Goal: Task Accomplishment & Management: Use online tool/utility

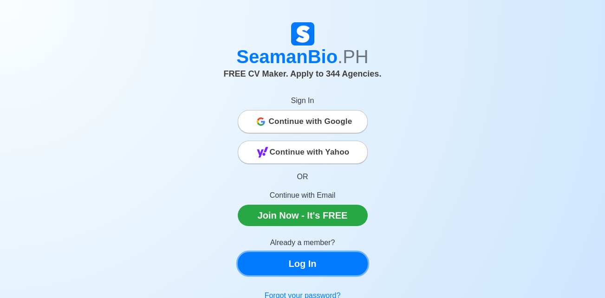
click at [307, 261] on link "Log In" at bounding box center [303, 263] width 130 height 23
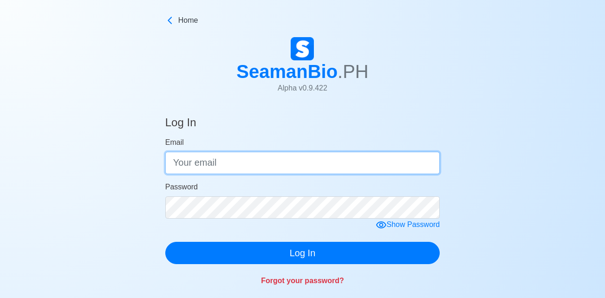
click at [179, 169] on input "Email" at bounding box center [302, 163] width 275 height 22
type input "[EMAIL_ADDRESS][DOMAIN_NAME]"
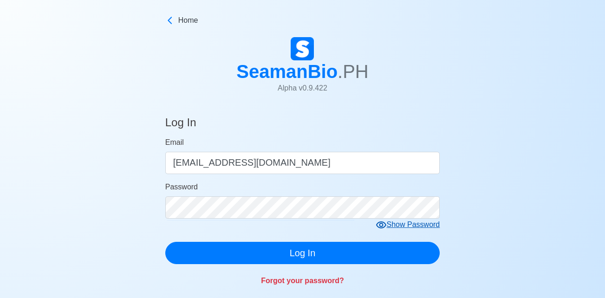
click at [380, 227] on icon at bounding box center [381, 225] width 10 height 7
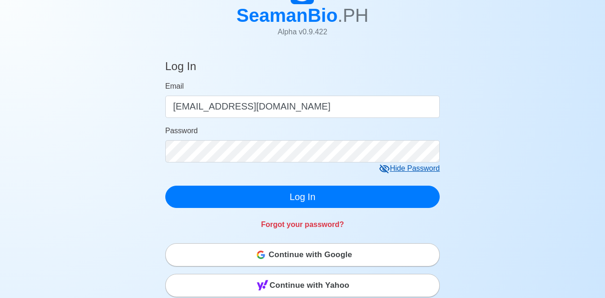
scroll to position [60, 0]
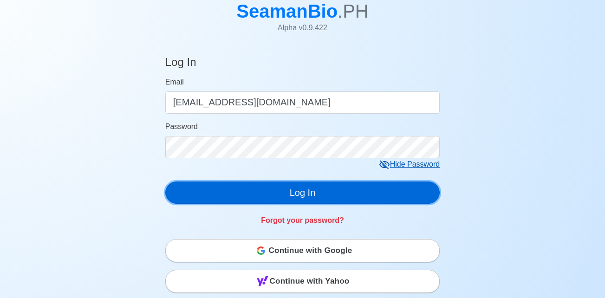
click at [387, 192] on button "Log In" at bounding box center [302, 193] width 275 height 22
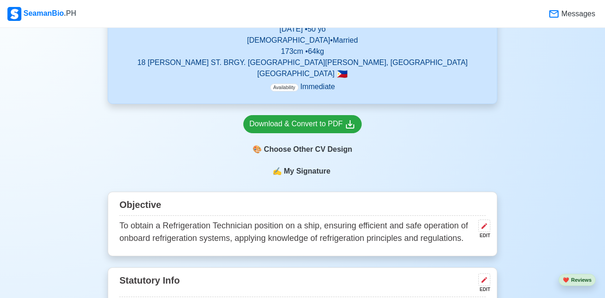
scroll to position [242, 0]
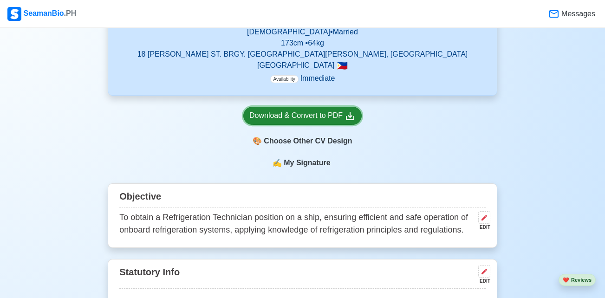
click at [324, 115] on div "Download & Convert to PDF" at bounding box center [302, 116] width 106 height 12
